Goal: Task Accomplishment & Management: Manage account settings

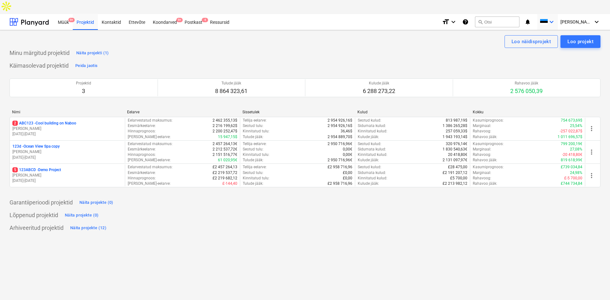
click at [548, 19] on span at bounding box center [544, 22] width 8 height 6
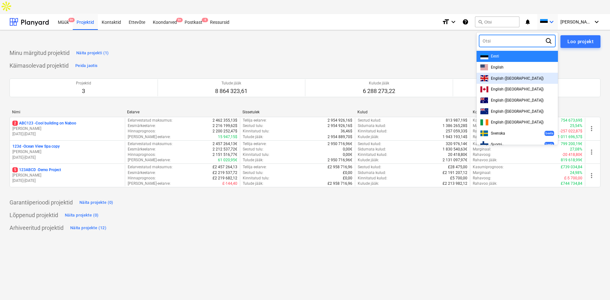
click at [519, 76] on span "English ([GEOGRAPHIC_DATA])" at bounding box center [517, 78] width 53 height 4
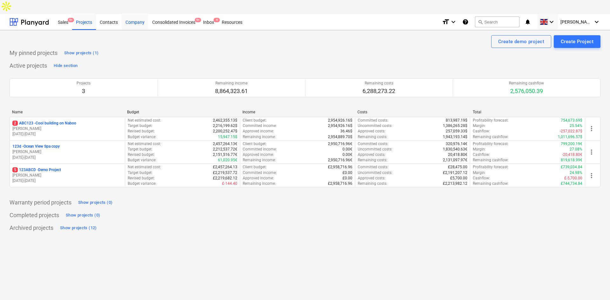
click at [131, 14] on div "Company" at bounding box center [135, 22] width 27 height 16
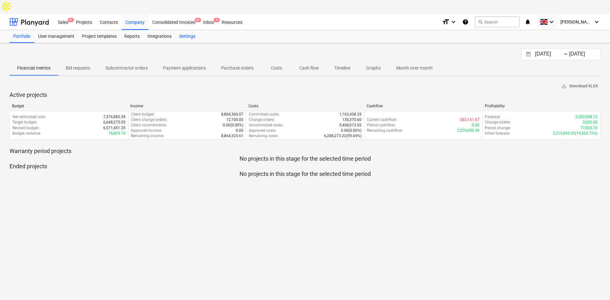
click at [189, 30] on div "Settings" at bounding box center [187, 36] width 24 height 13
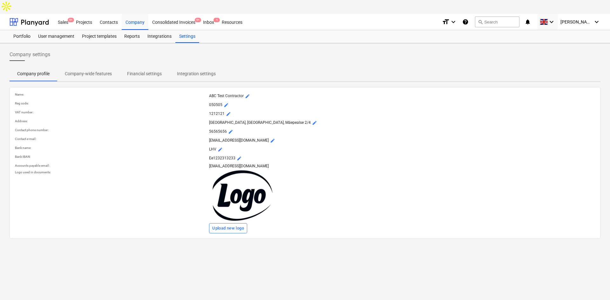
click at [162, 69] on span "Financial settings" at bounding box center [144, 74] width 50 height 10
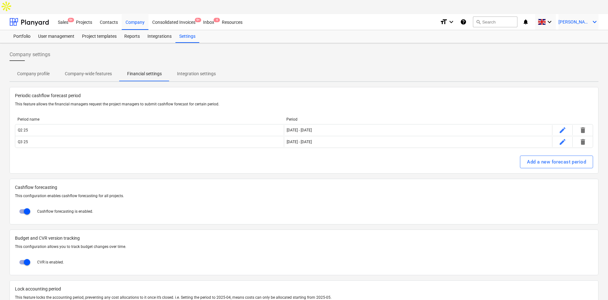
click at [568, 14] on div "[PERSON_NAME] keyboard_arrow_down" at bounding box center [578, 22] width 40 height 16
click at [567, 64] on div "AK Cool Contractor Ltd" at bounding box center [568, 68] width 52 height 9
click at [567, 66] on div "Company profile Company-wide features Financial settings Integration settings" at bounding box center [304, 73] width 589 height 15
